Goal: Task Accomplishment & Management: Manage account settings

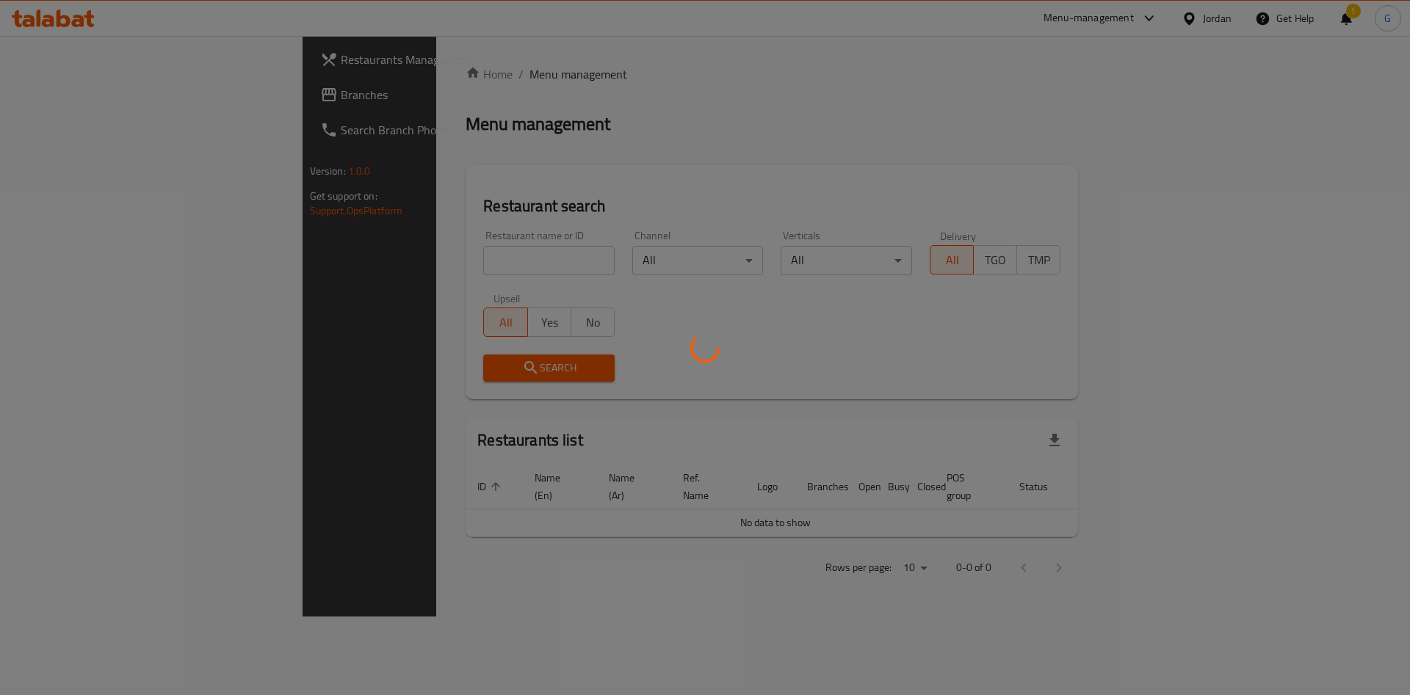
click at [71, 104] on div at bounding box center [705, 347] width 1410 height 695
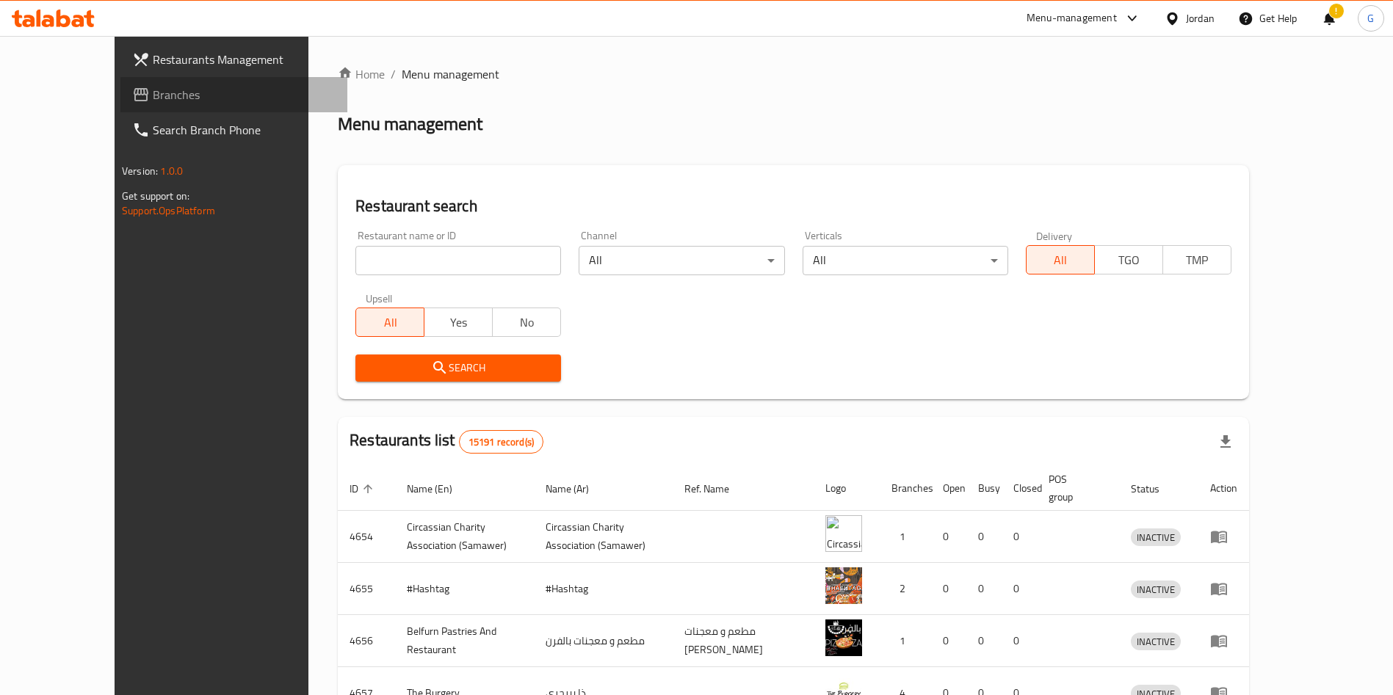
click at [153, 104] on span "Branches" at bounding box center [244, 95] width 183 height 18
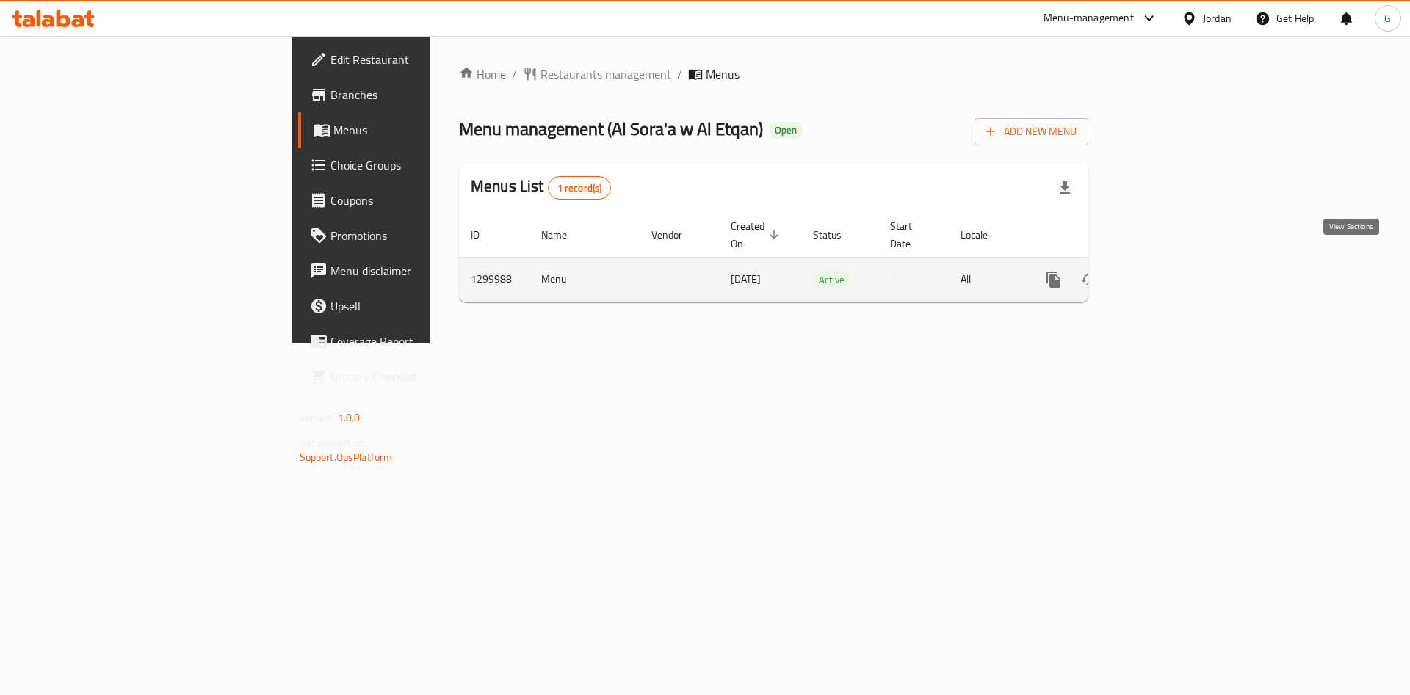
click at [1168, 271] on icon "enhanced table" at bounding box center [1159, 280] width 18 height 18
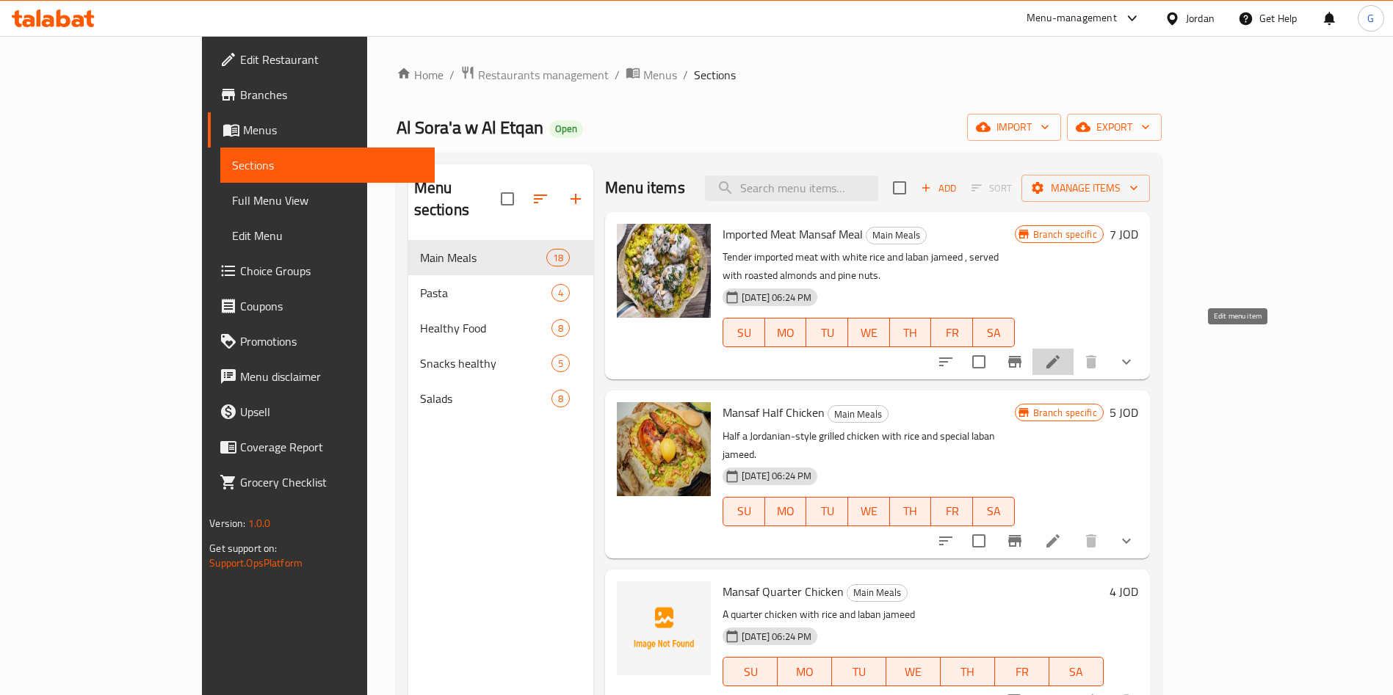
click at [1062, 353] on icon at bounding box center [1053, 362] width 18 height 18
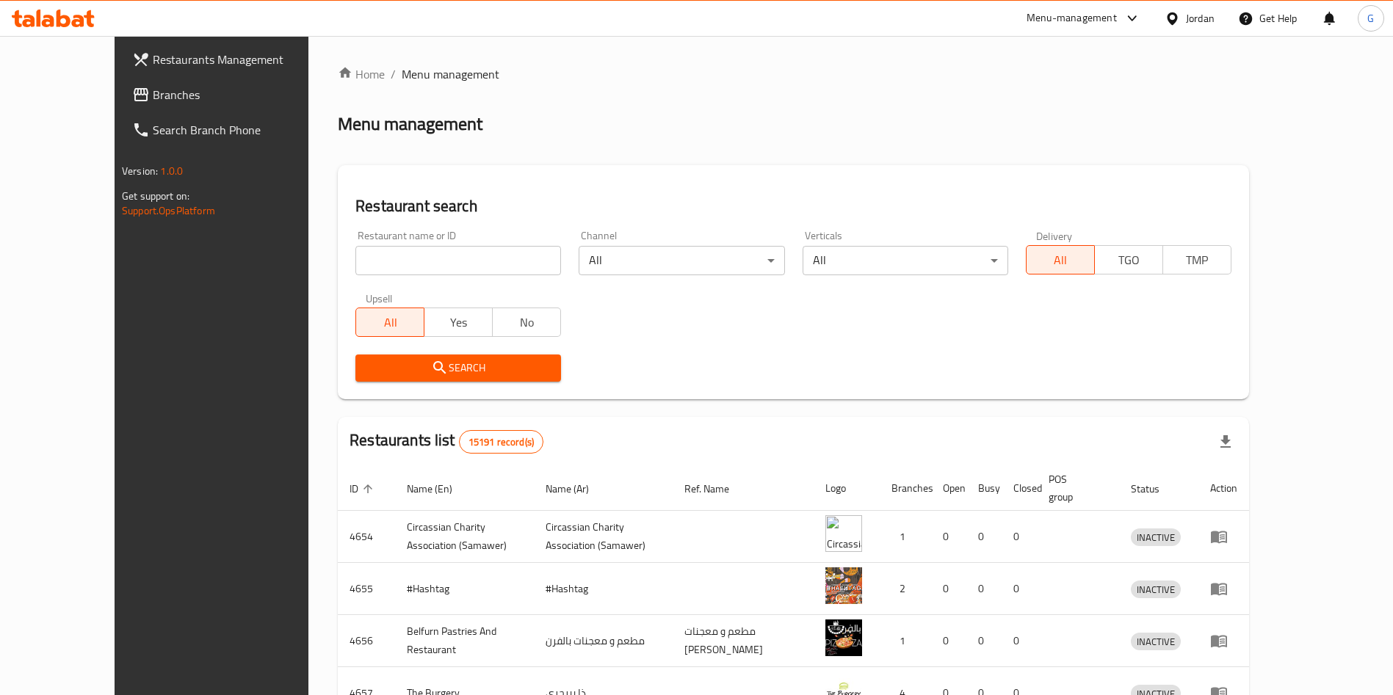
click at [153, 98] on span "Branches" at bounding box center [244, 95] width 183 height 18
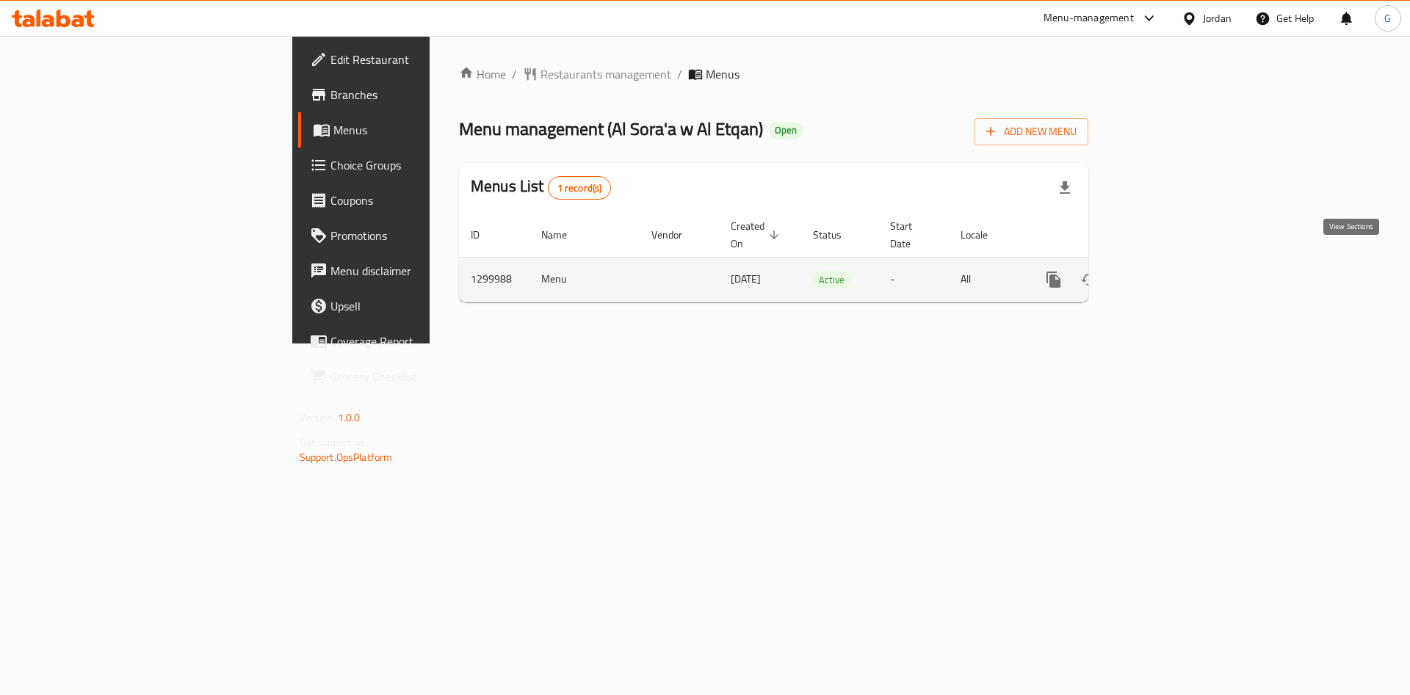
click at [1168, 271] on icon "enhanced table" at bounding box center [1159, 280] width 18 height 18
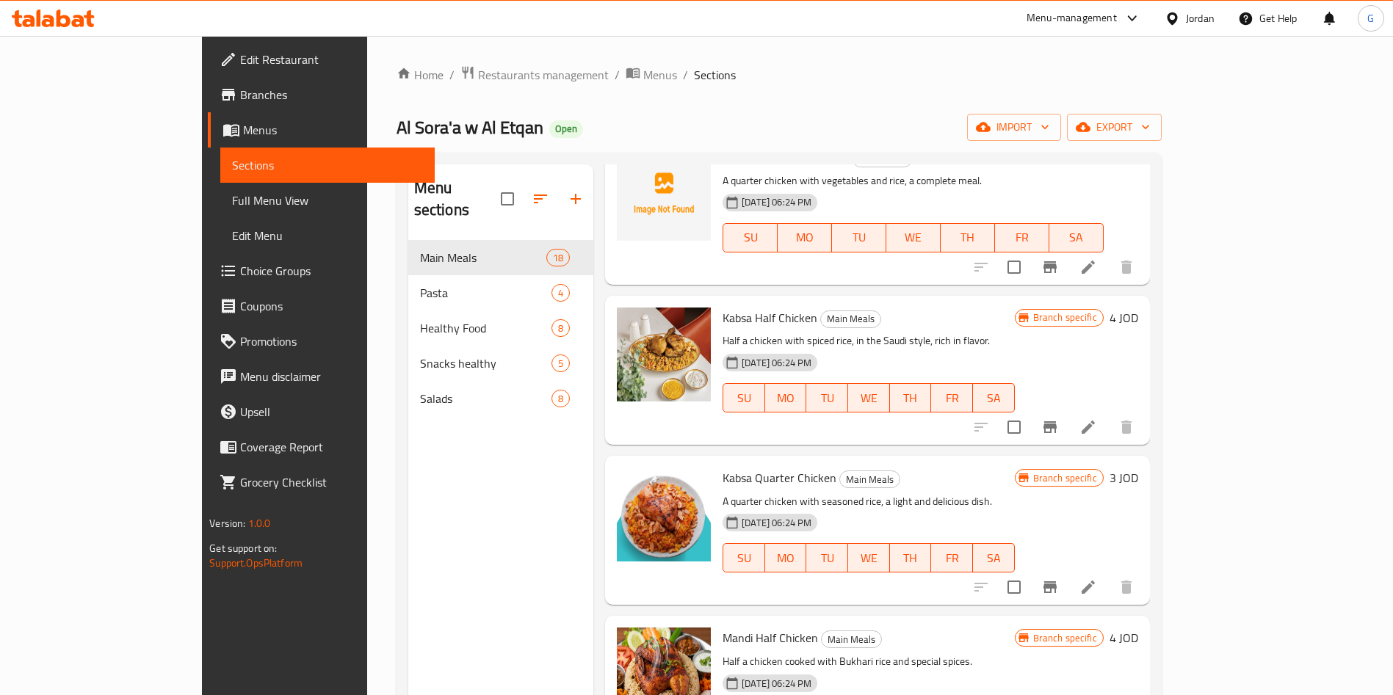
scroll to position [1258, 0]
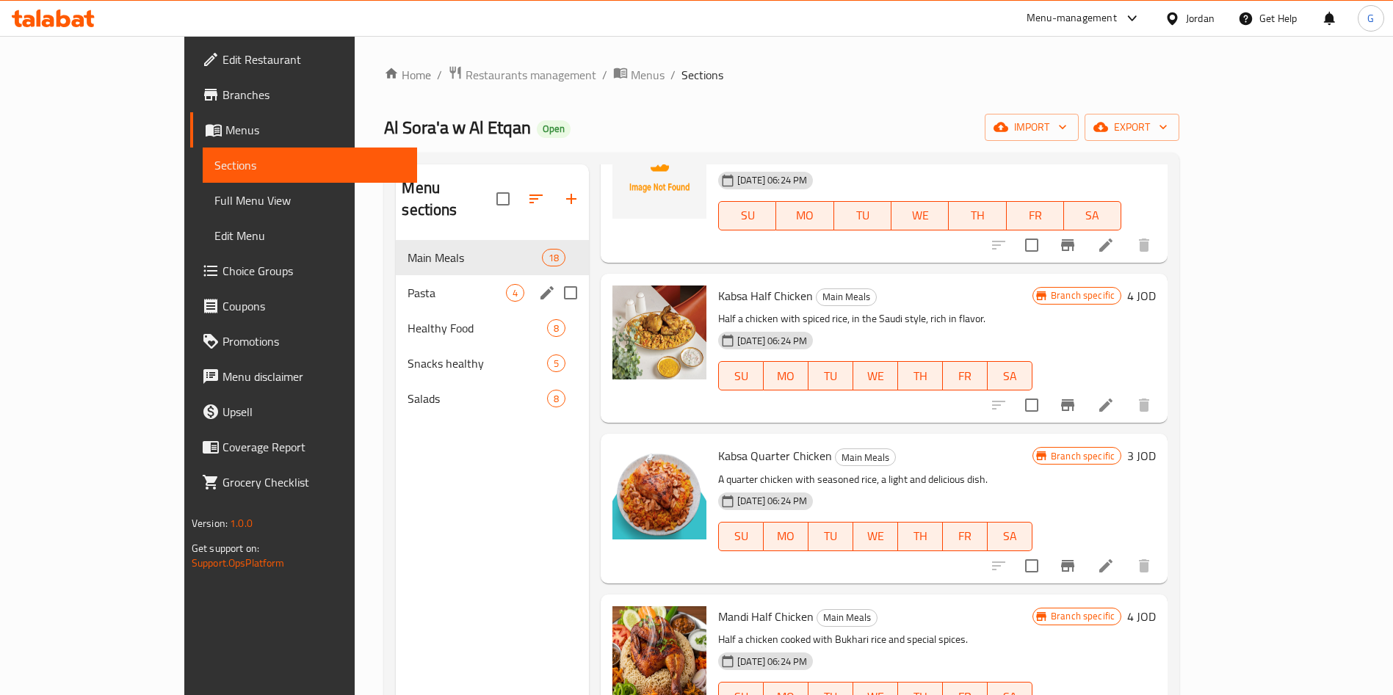
click at [432, 275] on div "Pasta 4" at bounding box center [492, 292] width 193 height 35
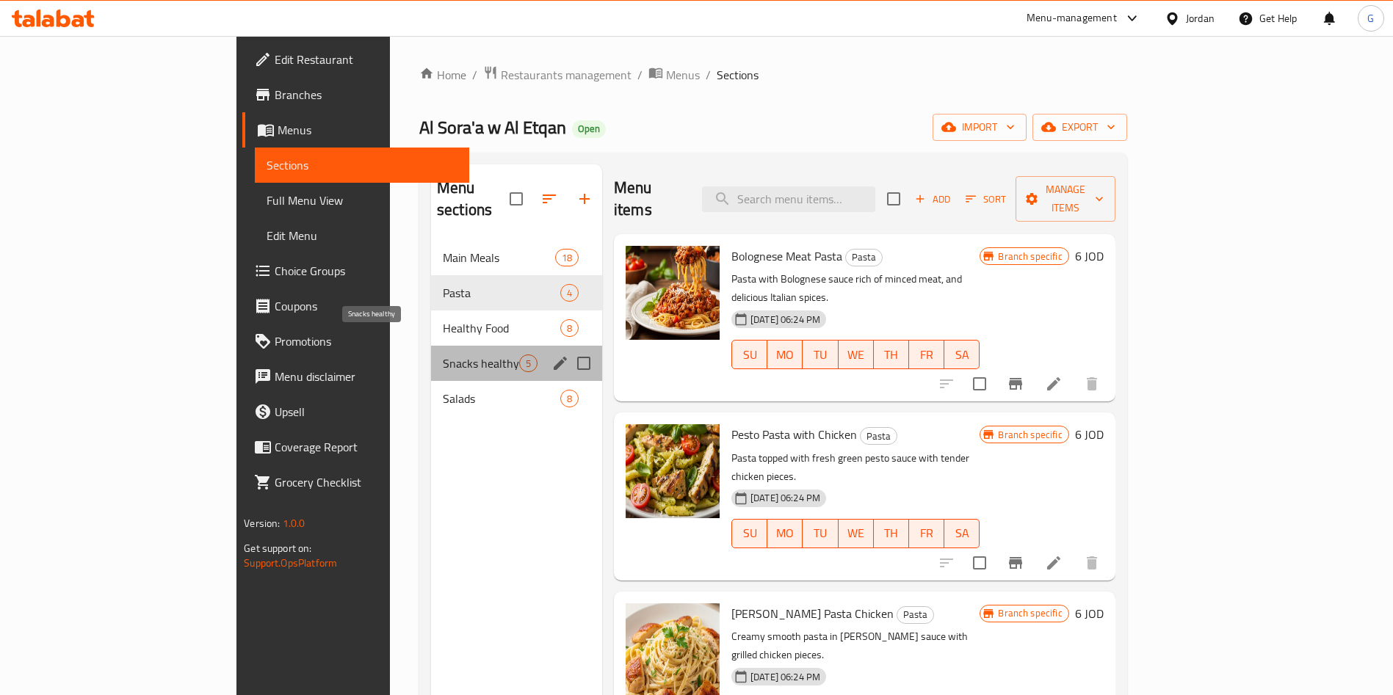
click at [443, 355] on span "Snacks healthy" at bounding box center [481, 364] width 76 height 18
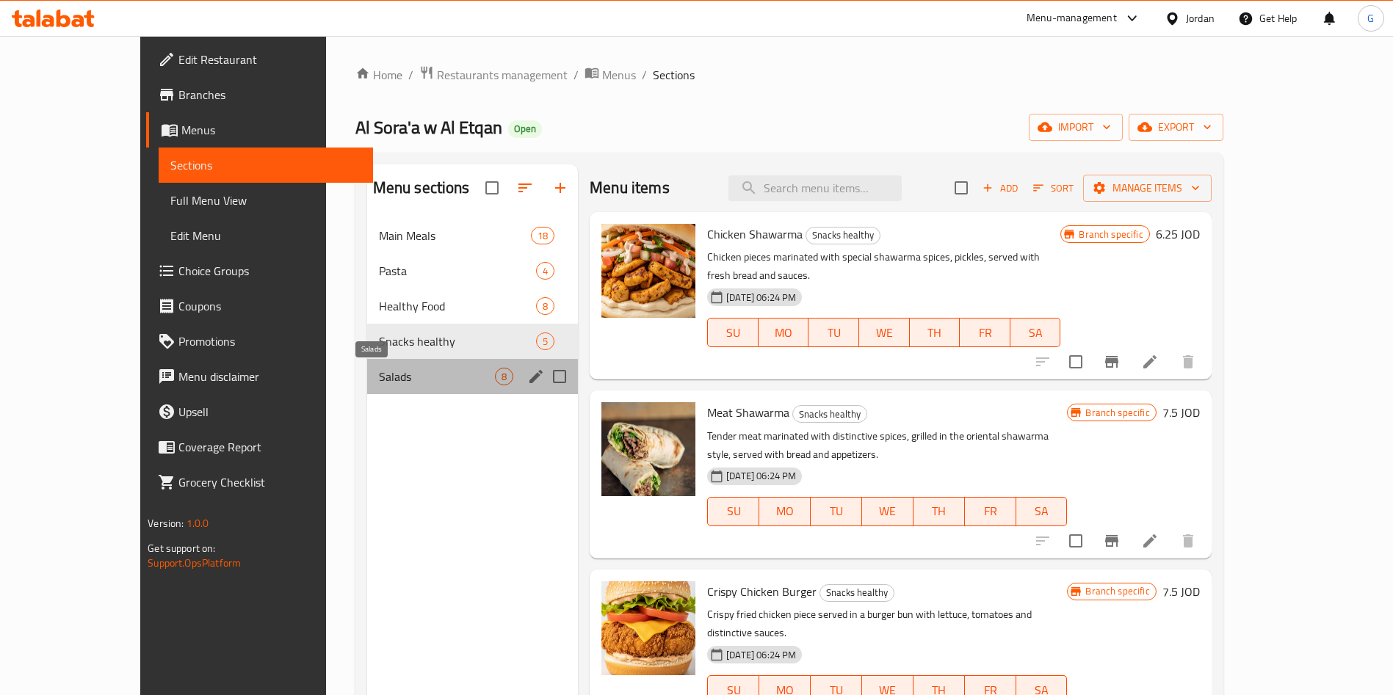
click at [379, 374] on span "Salads" at bounding box center [437, 377] width 116 height 18
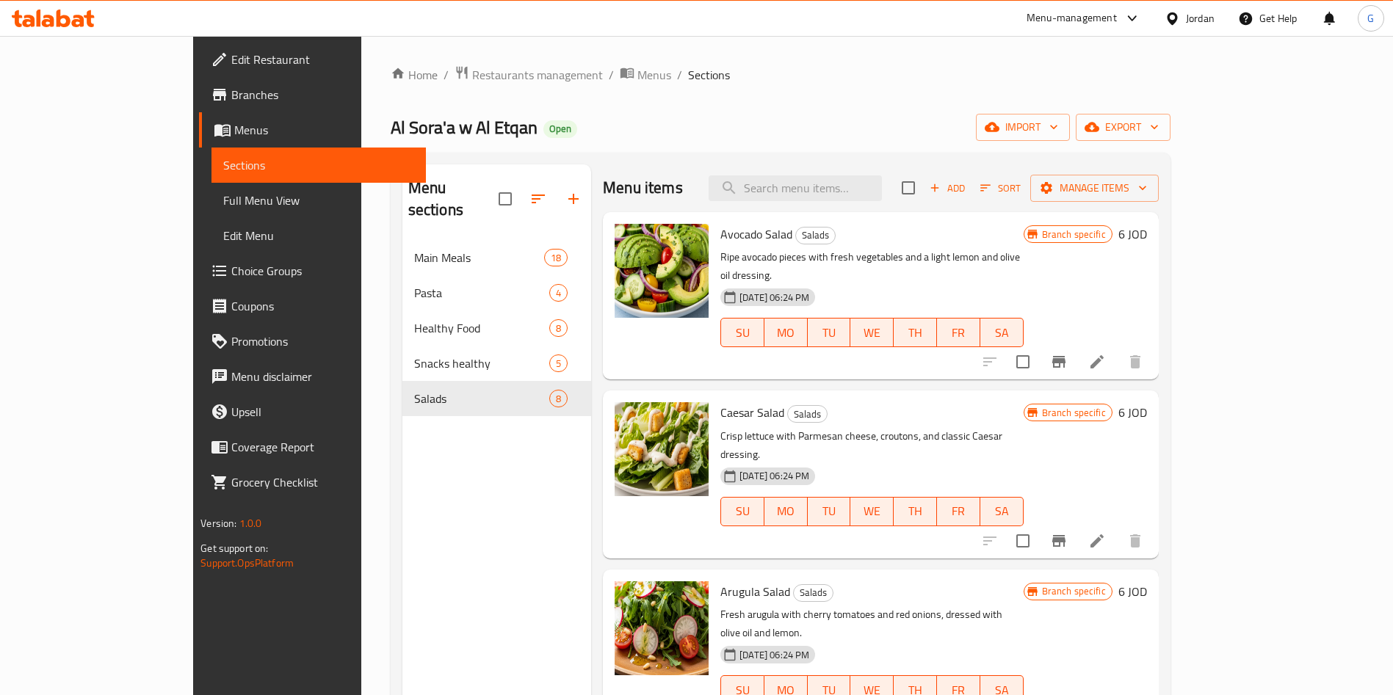
click at [62, 12] on icon at bounding box center [53, 19] width 83 height 18
